Goal: Information Seeking & Learning: Learn about a topic

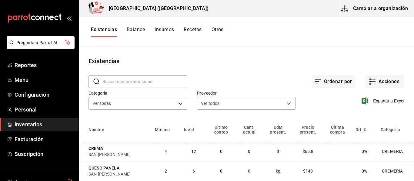
scroll to position [74, 0]
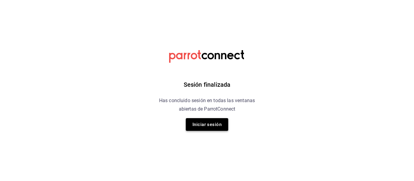
click at [205, 124] on button "Iniciar sesión" at bounding box center [207, 124] width 42 height 13
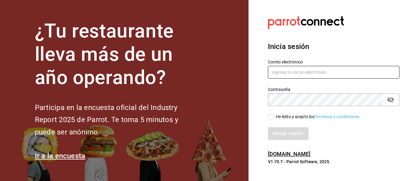
click at [283, 74] on input "text" at bounding box center [333, 72] width 131 height 13
type input "[EMAIL_ADDRESS][DOMAIN_NAME]"
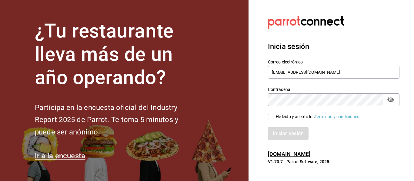
click at [269, 117] on input "He leído y acepto los Términos y condiciones." at bounding box center [270, 116] width 5 height 5
checkbox input "true"
click at [277, 135] on button "Iniciar sesión" at bounding box center [288, 134] width 41 height 13
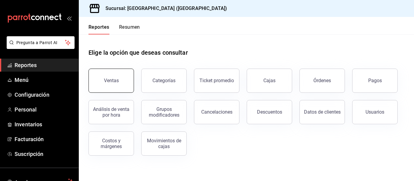
click at [129, 74] on button "Ventas" at bounding box center [110, 81] width 45 height 24
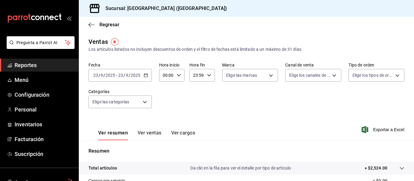
click at [60, 69] on link "Reportes" at bounding box center [39, 65] width 78 height 13
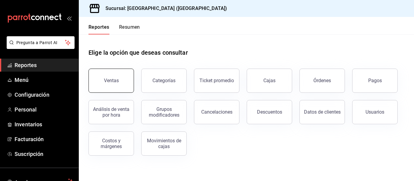
click at [118, 90] on button "Ventas" at bounding box center [110, 81] width 45 height 24
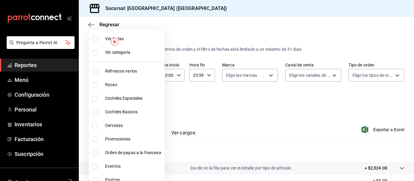
click at [142, 99] on body "Pregunta a Parrot AI Reportes Menú Configuración Personal Inventarios Facturaci…" at bounding box center [207, 90] width 414 height 181
click at [133, 72] on span "Refrescos varios" at bounding box center [133, 71] width 57 height 6
type input "9760281f-81ad-46c3-b9c0-be0c0613a977"
checkbox input "true"
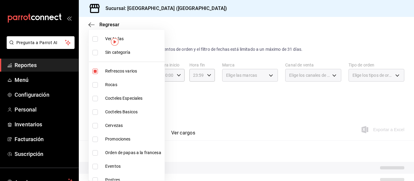
click at [180, 77] on div at bounding box center [207, 90] width 414 height 181
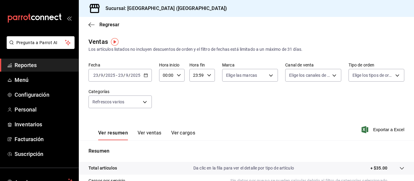
click at [138, 79] on div "2025-09-23 23 / 9 / 2025 - 2025-09-23 23 / 9 / 2025" at bounding box center [119, 75] width 63 height 13
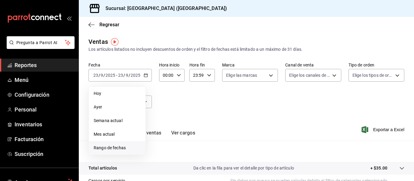
click at [113, 148] on span "Rango de fechas" at bounding box center [117, 148] width 47 height 6
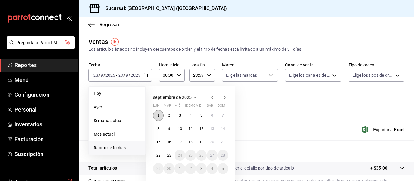
click at [158, 114] on abbr "1" at bounding box center [158, 116] width 2 height 4
click at [170, 157] on abbr "23" at bounding box center [169, 156] width 4 height 4
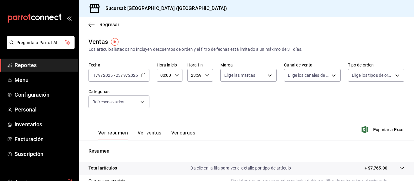
click at [152, 136] on button "Ver ventas" at bounding box center [150, 135] width 24 height 10
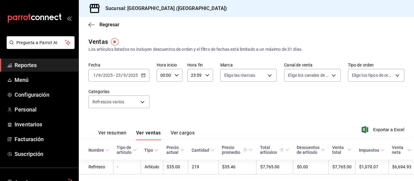
click at [134, 102] on body "Pregunta a Parrot AI Reportes Menú Configuración Personal Inventarios Facturaci…" at bounding box center [207, 90] width 414 height 181
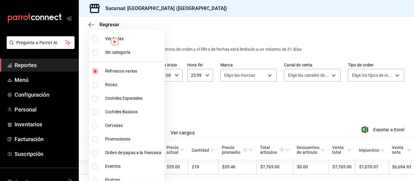
click at [221, 113] on div at bounding box center [207, 90] width 414 height 181
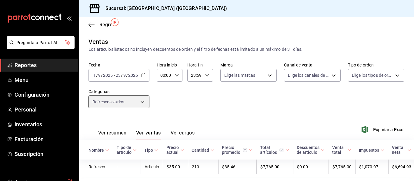
scroll to position [20, 0]
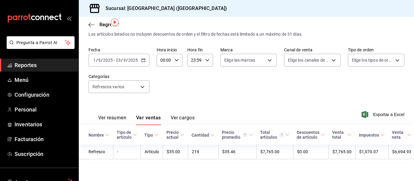
click at [127, 115] on div "Ver resumen Ver ventas Ver cargos" at bounding box center [146, 120] width 96 height 10
click at [117, 115] on button "Ver resumen" at bounding box center [112, 120] width 28 height 10
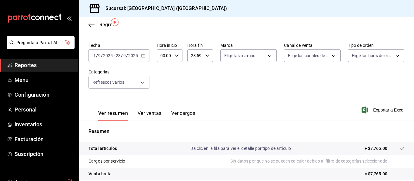
click at [139, 112] on button "Ver ventas" at bounding box center [150, 116] width 24 height 10
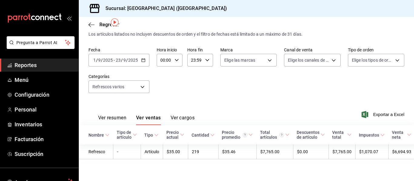
click at [174, 115] on button "Ver cargos" at bounding box center [183, 120] width 24 height 10
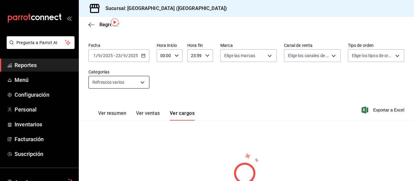
click at [138, 76] on body "Pregunta a Parrot AI Reportes Menú Configuración Personal Inventarios Facturaci…" at bounding box center [207, 90] width 414 height 181
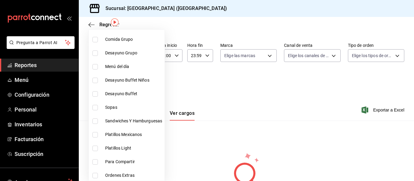
scroll to position [242, 0]
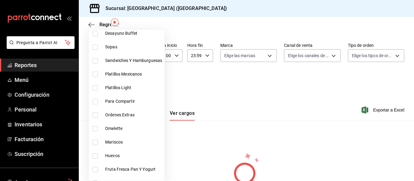
click at [140, 76] on span "Platillos Mexicanos" at bounding box center [133, 74] width 57 height 6
type input "9760281f-81ad-46c3-b9c0-be0c0613a977,88f3ec48-c8ed-4f19-863e-c99c10d71652"
checkbox input "true"
drag, startPoint x: 159, startPoint y: 154, endPoint x: 194, endPoint y: 148, distance: 36.0
click at [159, 155] on span "Huevos" at bounding box center [133, 156] width 57 height 6
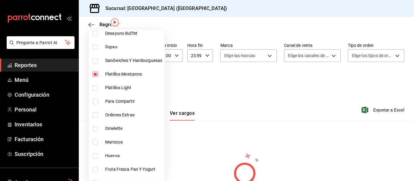
type input "9760281f-81ad-46c3-b9c0-be0c0613a977,88f3ec48-c8ed-4f19-863e-c99c10d71652,b58b7…"
checkbox input "true"
click at [118, 153] on span "Huevos" at bounding box center [133, 156] width 57 height 6
type input "9760281f-81ad-46c3-b9c0-be0c0613a977,88f3ec48-c8ed-4f19-863e-c99c10d71652"
checkbox input "false"
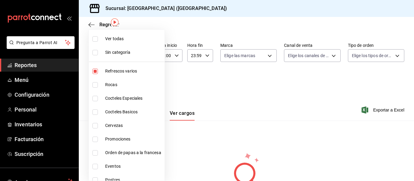
click at [136, 75] on li "Refrescos varios" at bounding box center [127, 72] width 76 height 14
type input "88f3ec48-c8ed-4f19-863e-c99c10d71652"
checkbox input "false"
click at [185, 136] on div at bounding box center [207, 90] width 414 height 181
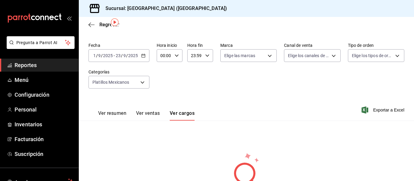
click at [159, 111] on button "Ver ventas" at bounding box center [148, 116] width 24 height 10
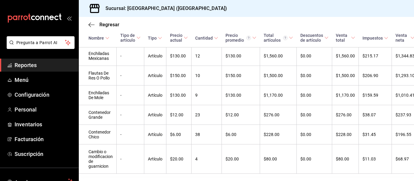
scroll to position [267, 0]
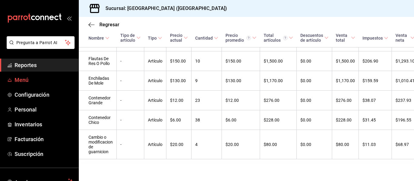
click at [56, 78] on span "Menú" at bounding box center [44, 80] width 59 height 8
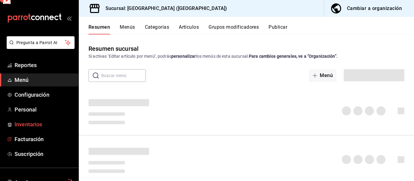
click at [40, 125] on span "Inventarios" at bounding box center [44, 125] width 59 height 8
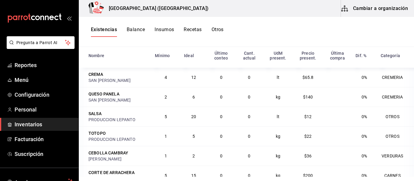
click at [166, 32] on button "Insumos" at bounding box center [163, 32] width 19 height 10
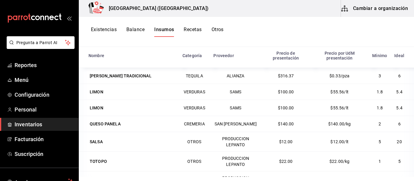
scroll to position [289, 0]
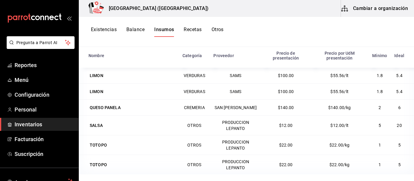
click at [134, 29] on button "Balance" at bounding box center [135, 32] width 18 height 10
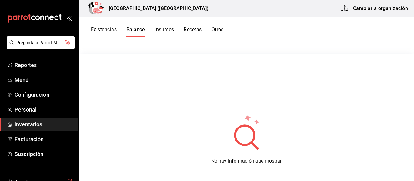
click at [221, 28] on button "Otros" at bounding box center [217, 32] width 12 height 10
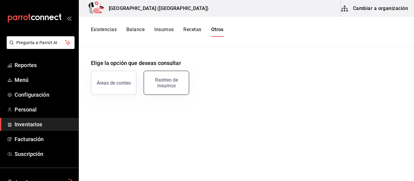
click at [178, 82] on div "Rastreo de insumos" at bounding box center [167, 83] width 38 height 12
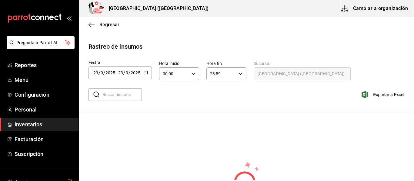
click at [148, 72] on div "2025-09-23 23 / 9 / 2025 - 2025-09-23 23 / 9 / 2025" at bounding box center [119, 73] width 63 height 13
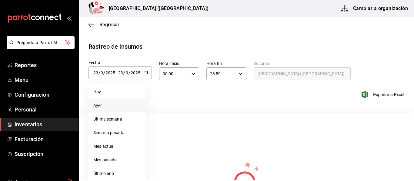
click at [119, 108] on li "Ayer" at bounding box center [116, 106] width 57 height 14
type input "2025-09-22"
type input "22"
type input "2025-09-22"
type input "22"
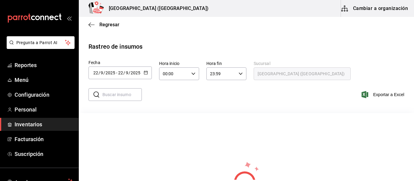
click at [198, 74] on div "00:00 Hora inicio" at bounding box center [179, 74] width 40 height 13
click at [167, 99] on button "01" at bounding box center [169, 104] width 18 height 12
click at [186, 103] on span "01" at bounding box center [189, 103] width 10 height 5
click at [171, 117] on span "02" at bounding box center [169, 118] width 10 height 5
click at [191, 105] on span "01" at bounding box center [189, 103] width 10 height 5
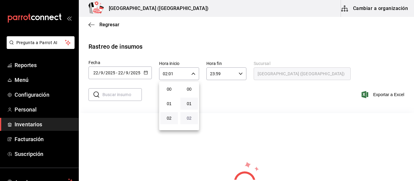
click at [184, 118] on span "02" at bounding box center [189, 118] width 10 height 5
type input "02:02"
click at [239, 124] on div at bounding box center [207, 90] width 414 height 181
click at [239, 75] on icon "button" at bounding box center [240, 74] width 4 height 4
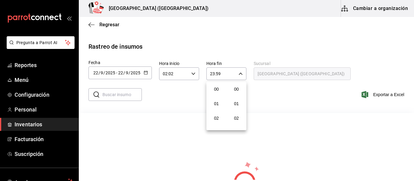
scroll to position [824, 0]
click at [239, 75] on div at bounding box center [207, 90] width 414 height 181
click at [92, 24] on icon "button" at bounding box center [91, 24] width 6 height 5
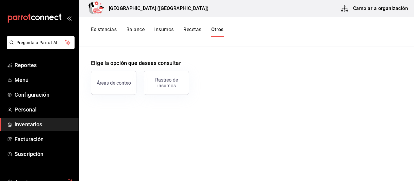
click at [108, 87] on button "Áreas de conteo" at bounding box center [113, 83] width 45 height 24
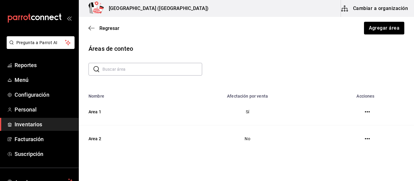
click at [365, 111] on button "button" at bounding box center [367, 112] width 12 height 12
click at [365, 113] on icon "button" at bounding box center [367, 112] width 5 height 5
click at [377, 102] on div at bounding box center [207, 90] width 414 height 181
click at [365, 140] on icon "button" at bounding box center [367, 139] width 5 height 5
click at [351, 170] on div at bounding box center [207, 90] width 414 height 181
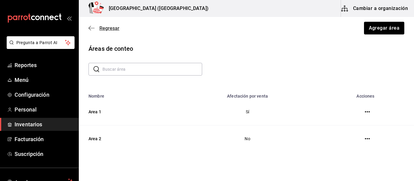
click at [98, 27] on span "Regresar" at bounding box center [103, 28] width 31 height 6
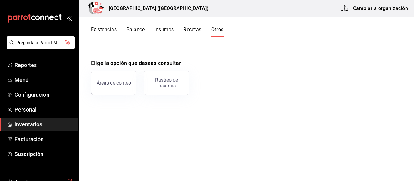
click at [193, 30] on button "Recetas" at bounding box center [192, 32] width 18 height 10
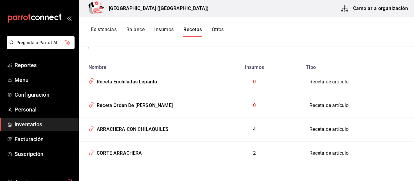
scroll to position [61, 0]
click at [287, 83] on td "0" at bounding box center [254, 82] width 96 height 24
click at [327, 81] on td "Receta de artículo" at bounding box center [358, 82] width 112 height 24
click at [242, 78] on td "0" at bounding box center [254, 82] width 96 height 24
click at [254, 79] on td "0" at bounding box center [254, 82] width 96 height 24
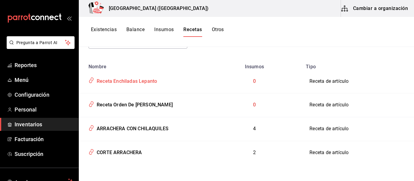
click at [91, 81] on icon "inventoriesTable" at bounding box center [91, 80] width 6 height 7
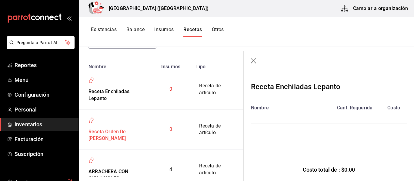
drag, startPoint x: 255, startPoint y: 59, endPoint x: 202, endPoint y: 98, distance: 66.0
click at [255, 59] on icon "button" at bounding box center [254, 61] width 6 height 6
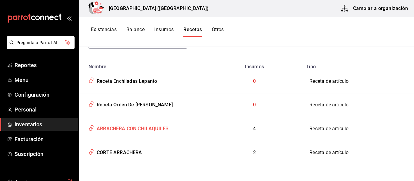
click at [93, 128] on icon "inventoriesTable" at bounding box center [91, 128] width 6 height 7
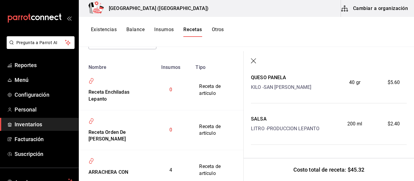
scroll to position [119, 0]
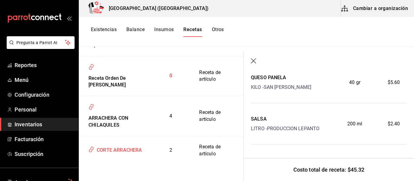
click at [126, 153] on div "CORTE ARRACHERA" at bounding box center [118, 149] width 48 height 9
click at [254, 60] on icon "button" at bounding box center [254, 61] width 6 height 6
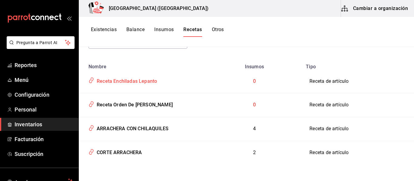
click at [148, 81] on div "Receta Enchiladas Lepanto" at bounding box center [125, 80] width 63 height 9
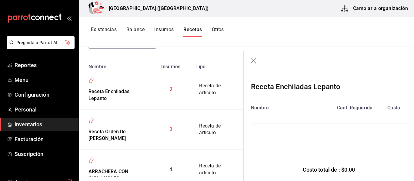
click at [254, 60] on icon "button" at bounding box center [253, 60] width 5 height 5
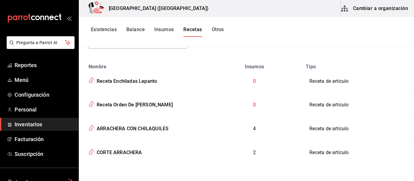
click at [131, 30] on button "Balance" at bounding box center [135, 32] width 18 height 10
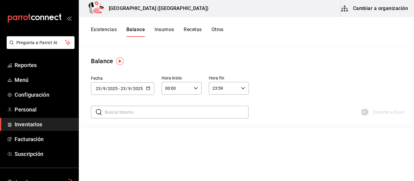
click at [165, 28] on button "Insumos" at bounding box center [163, 32] width 19 height 10
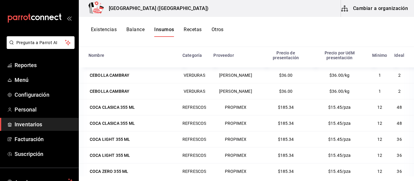
click at [380, 6] on button "Cambiar a organización" at bounding box center [375, 8] width 68 height 17
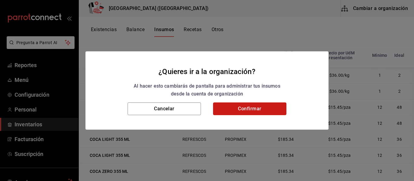
click at [249, 108] on button "Confirmar" at bounding box center [249, 109] width 73 height 13
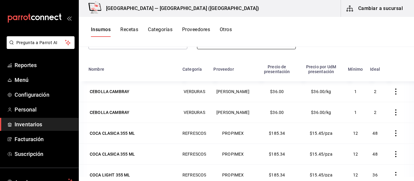
scroll to position [75, 0]
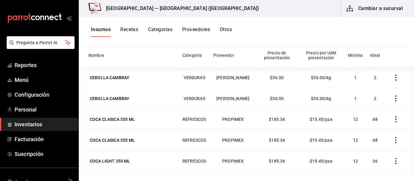
click at [393, 79] on icon "button" at bounding box center [396, 78] width 6 height 6
click at [296, 78] on div at bounding box center [207, 90] width 414 height 181
click at [130, 29] on button "Recetas" at bounding box center [129, 32] width 18 height 10
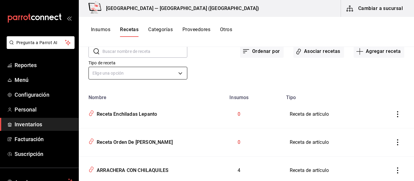
scroll to position [78, 0]
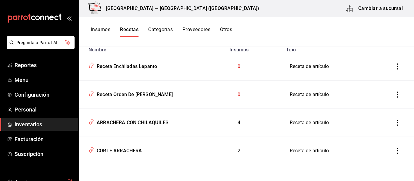
click at [162, 29] on button "Categorías" at bounding box center [160, 32] width 25 height 10
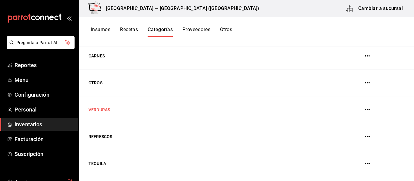
scroll to position [5, 0]
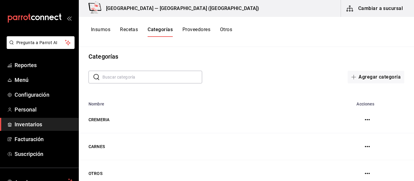
click at [201, 31] on button "Proveedores" at bounding box center [196, 32] width 28 height 10
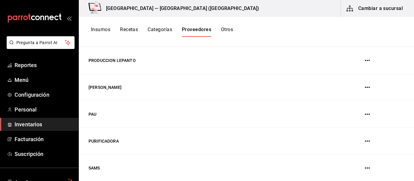
scroll to position [151, 0]
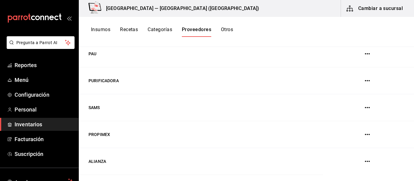
click at [228, 30] on button "Otros" at bounding box center [227, 32] width 12 height 10
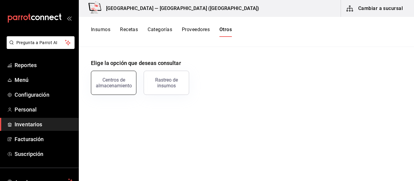
click at [127, 78] on div "Centros de almacenamiento" at bounding box center [114, 83] width 38 height 12
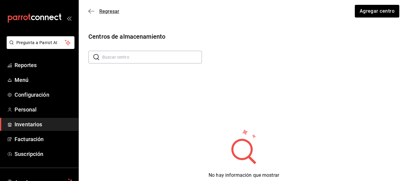
click at [95, 11] on span "Regresar" at bounding box center [103, 11] width 31 height 6
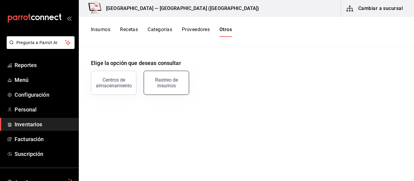
click at [159, 75] on button "Rastreo de insumos" at bounding box center [166, 83] width 45 height 24
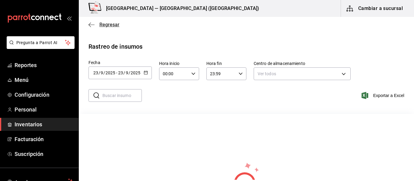
click at [95, 24] on span "Regresar" at bounding box center [103, 25] width 31 height 6
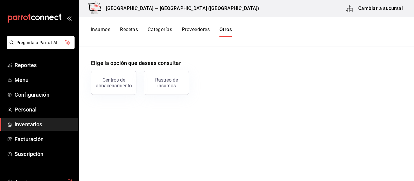
click at [196, 29] on button "Proveedores" at bounding box center [196, 32] width 28 height 10
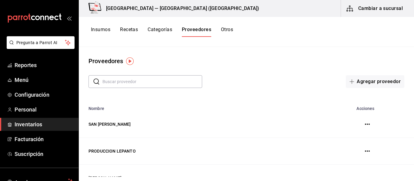
click at [164, 84] on input "text" at bounding box center [152, 82] width 100 height 12
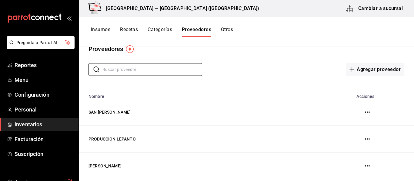
scroll to position [24, 0]
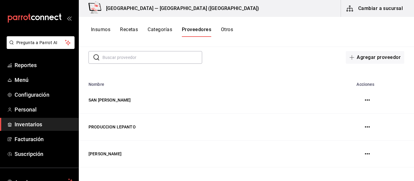
click at [365, 101] on icon "button" at bounding box center [367, 100] width 5 height 5
click at [381, 101] on div at bounding box center [207, 90] width 414 height 181
click at [223, 30] on button "Otros" at bounding box center [227, 32] width 12 height 10
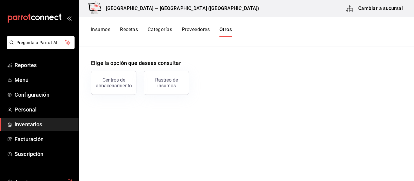
click at [165, 29] on button "Categorías" at bounding box center [160, 32] width 25 height 10
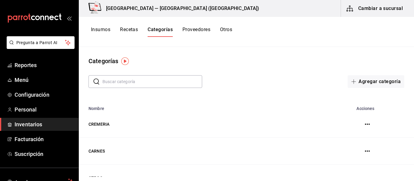
click at [135, 31] on button "Recetas" at bounding box center [129, 32] width 18 height 10
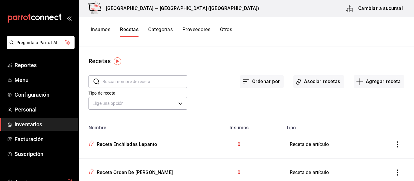
click at [99, 31] on button "Insumos" at bounding box center [100, 32] width 19 height 10
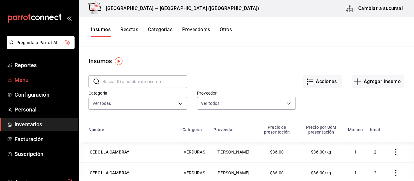
click at [32, 76] on link "Menú" at bounding box center [39, 80] width 78 height 13
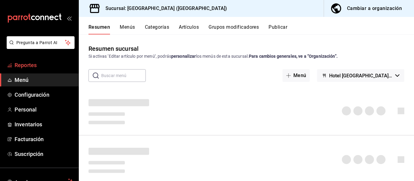
click at [40, 66] on span "Reportes" at bounding box center [44, 65] width 59 height 8
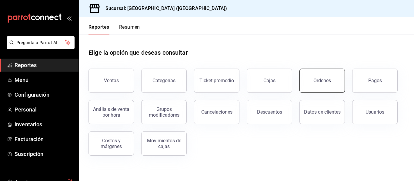
click at [331, 87] on button "Órdenes" at bounding box center [321, 81] width 45 height 24
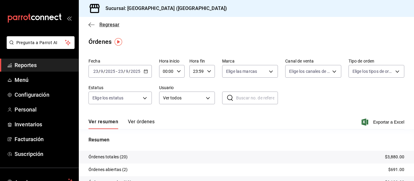
click at [91, 24] on icon "button" at bounding box center [91, 24] width 6 height 5
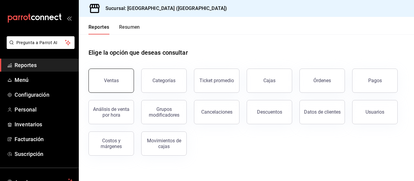
click at [127, 89] on button "Ventas" at bounding box center [110, 81] width 45 height 24
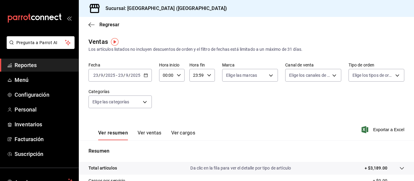
click at [151, 133] on button "Ver ventas" at bounding box center [150, 135] width 24 height 10
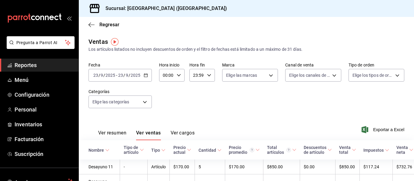
click at [186, 134] on button "Ver cargos" at bounding box center [183, 135] width 24 height 10
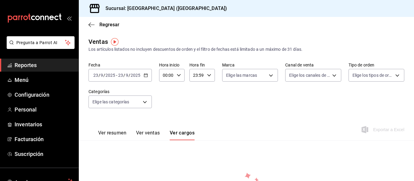
click at [125, 131] on button "Ver resumen" at bounding box center [112, 135] width 28 height 10
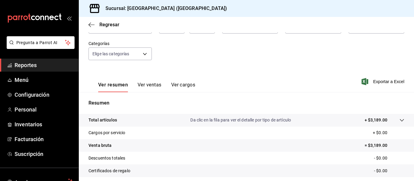
scroll to position [18, 0]
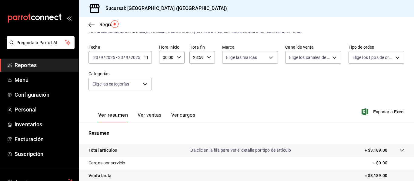
click at [148, 117] on button "Ver ventas" at bounding box center [150, 117] width 24 height 10
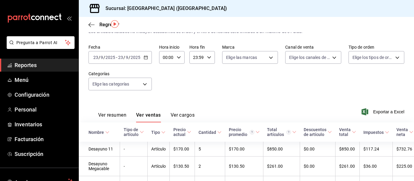
click at [146, 58] on icon "button" at bounding box center [146, 57] width 4 height 4
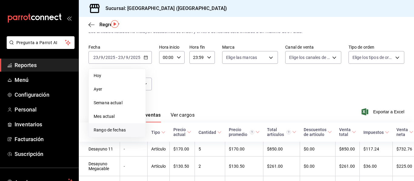
click at [124, 131] on span "Rango de fechas" at bounding box center [117, 130] width 47 height 6
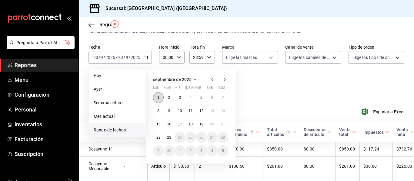
click at [158, 98] on abbr "1" at bounding box center [158, 98] width 2 height 4
drag, startPoint x: 172, startPoint y: 139, endPoint x: 172, endPoint y: 135, distance: 4.3
click at [171, 142] on button "23" at bounding box center [169, 137] width 11 height 11
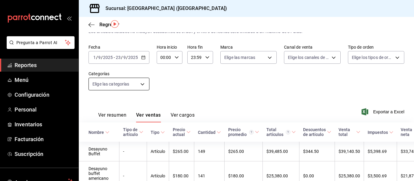
click at [144, 87] on body "Pregunta a Parrot AI Reportes Menú Configuración Personal Inventarios Facturaci…" at bounding box center [207, 90] width 414 height 181
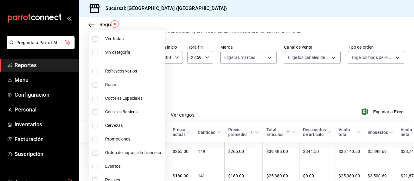
click at [134, 71] on span "Refrescos varios" at bounding box center [133, 71] width 57 height 6
type input "9760281f-81ad-46c3-b9c0-be0c0613a977"
checkbox input "true"
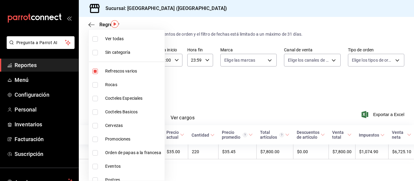
click at [211, 95] on div at bounding box center [207, 90] width 414 height 181
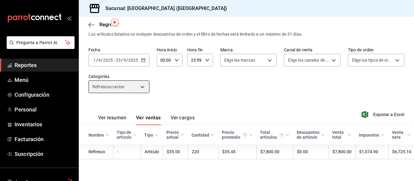
scroll to position [20, 0]
click at [145, 81] on body "Pregunta a Parrot AI Reportes Menú Configuración Personal Inventarios Facturaci…" at bounding box center [207, 90] width 414 height 181
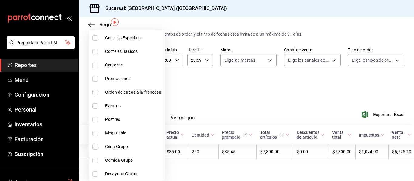
scroll to position [121, 0]
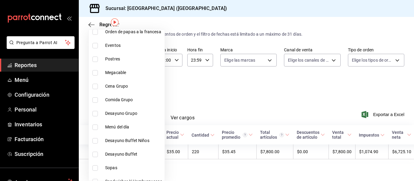
click at [128, 75] on span "Megacable" at bounding box center [133, 73] width 57 height 6
type input "9760281f-81ad-46c3-b9c0-be0c0613a977,c968b29e-69cb-49a5-860a-4336f4d03d5a"
checkbox input "true"
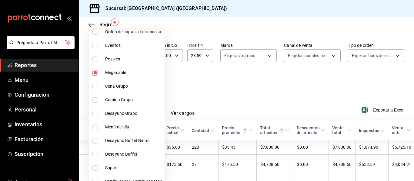
drag, startPoint x: 229, startPoint y: 118, endPoint x: 231, endPoint y: 114, distance: 4.1
click at [228, 119] on div at bounding box center [207, 90] width 414 height 181
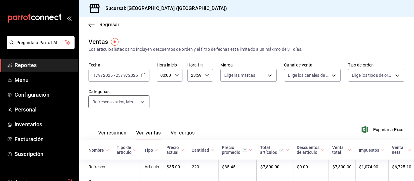
click at [142, 99] on body "Pregunta a Parrot AI Reportes Menú Configuración Personal Inventarios Facturaci…" at bounding box center [207, 90] width 414 height 181
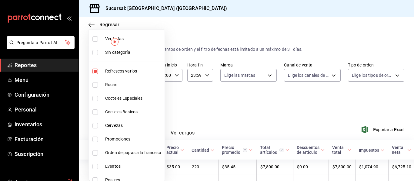
click at [101, 71] on li "Refrescos varios" at bounding box center [127, 72] width 76 height 14
type input "c968b29e-69cb-49a5-860a-4336f4d03d5a"
checkbox input "false"
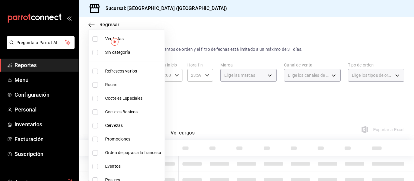
click at [241, 100] on div at bounding box center [207, 90] width 414 height 181
